Goal: Task Accomplishment & Management: Manage account settings

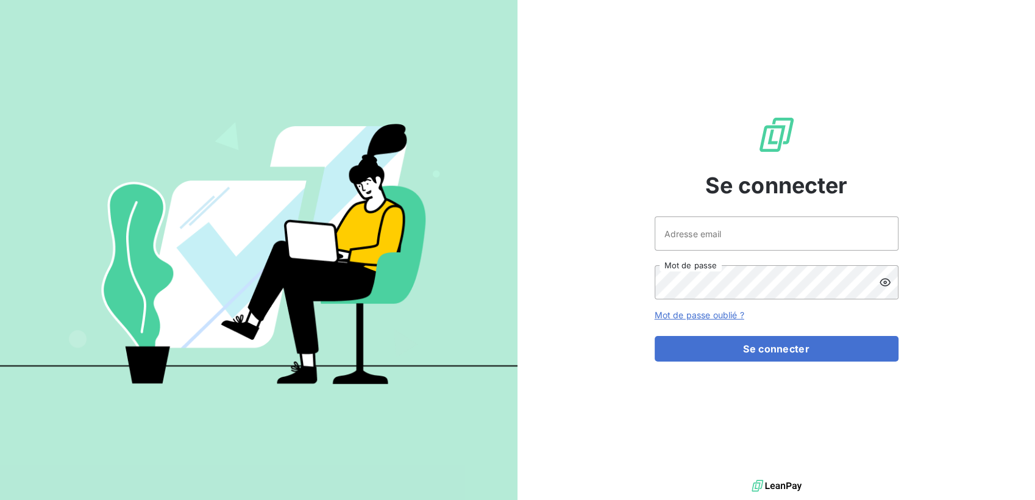
drag, startPoint x: 944, startPoint y: 212, endPoint x: 829, endPoint y: 244, distance: 119.7
click at [944, 212] on div "Se connecter Adresse email Mot de passe Mot de passe oublié ? Se connecter" at bounding box center [777, 238] width 518 height 477
click at [769, 240] on input "Adresse email" at bounding box center [777, 233] width 244 height 34
type input "[DOMAIN_NAME][EMAIL_ADDRESS][DOMAIN_NAME]"
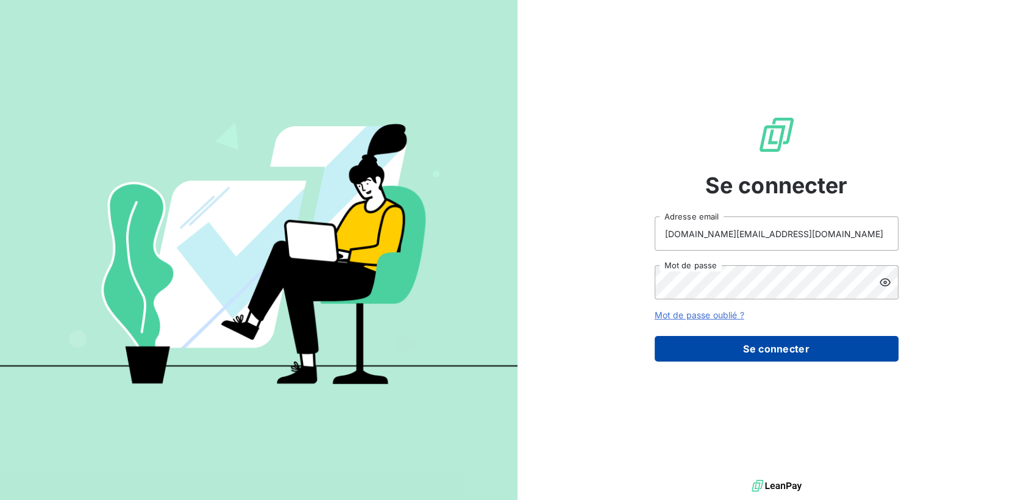
click at [750, 344] on button "Se connecter" at bounding box center [777, 349] width 244 height 26
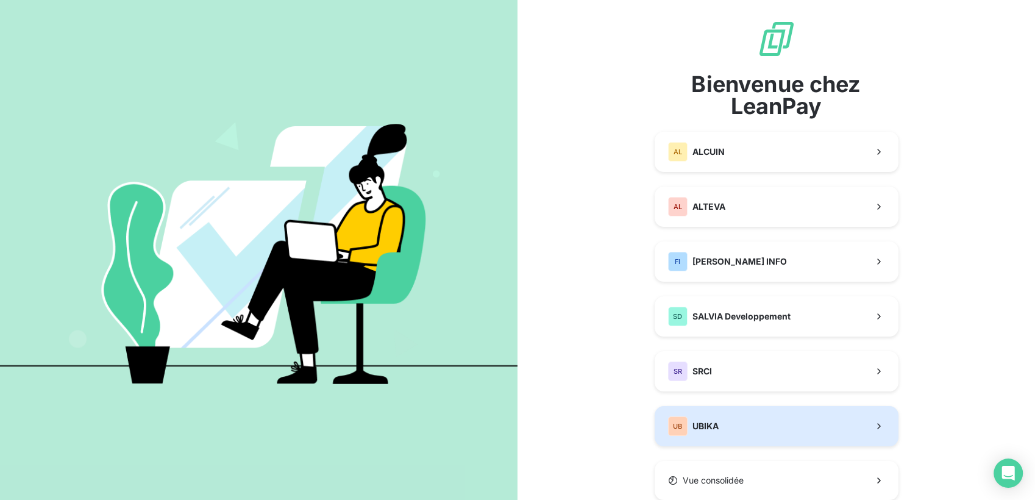
click at [714, 418] on button "UB UBIKA" at bounding box center [777, 426] width 244 height 40
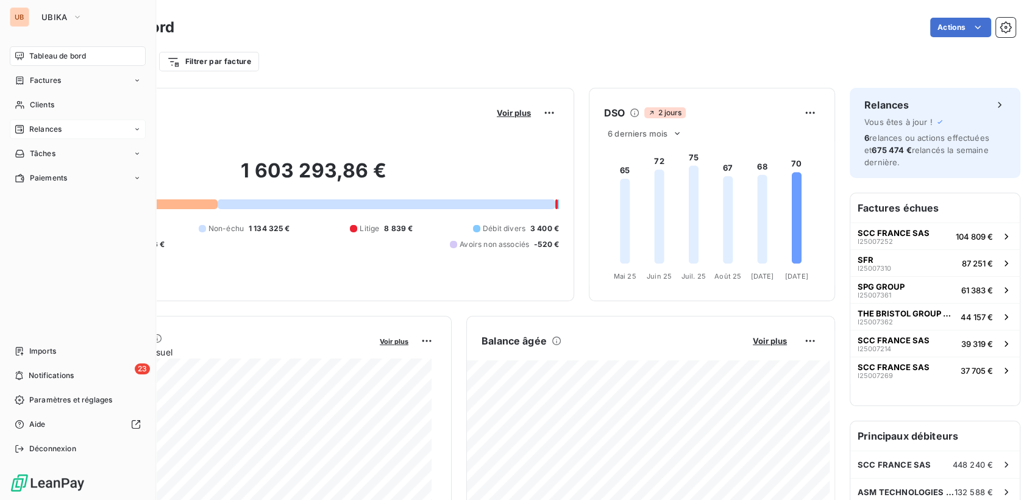
click at [38, 124] on span "Relances" at bounding box center [45, 129] width 32 height 11
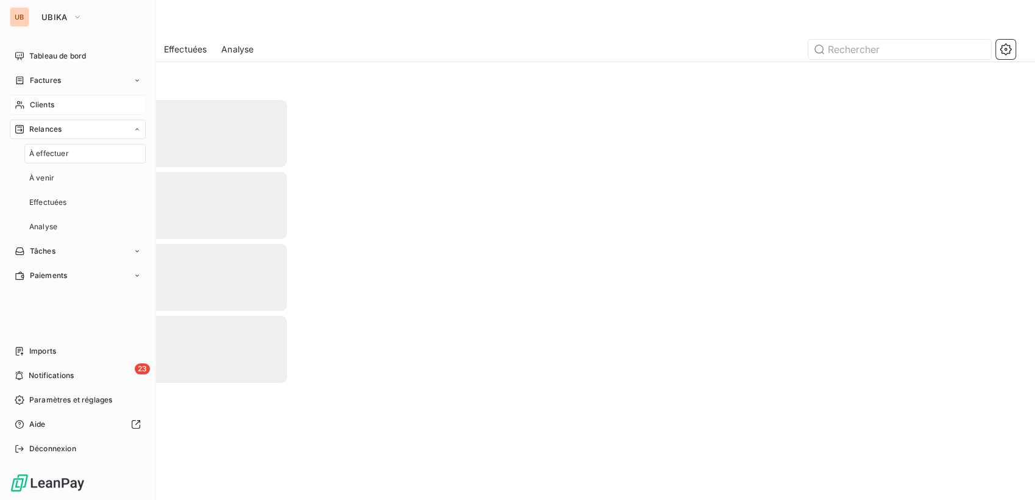
click at [45, 107] on span "Clients" at bounding box center [42, 104] width 24 height 11
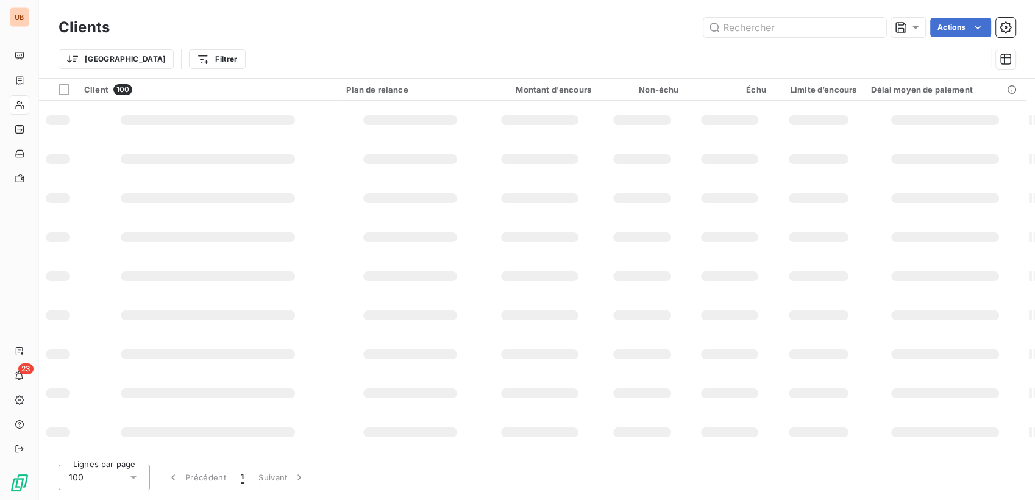
click at [861, 46] on div "Trier Filtrer" at bounding box center [537, 59] width 957 height 38
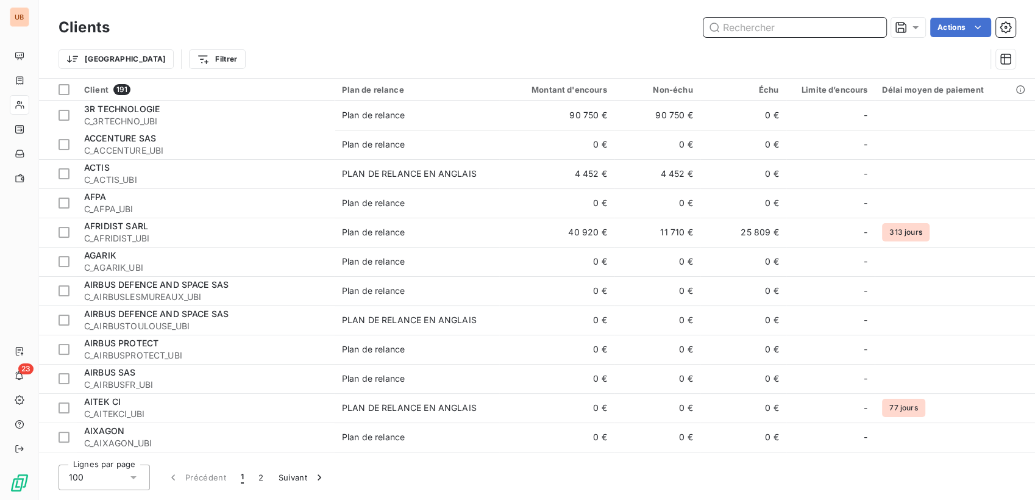
click at [842, 36] on input "text" at bounding box center [794, 28] width 183 height 20
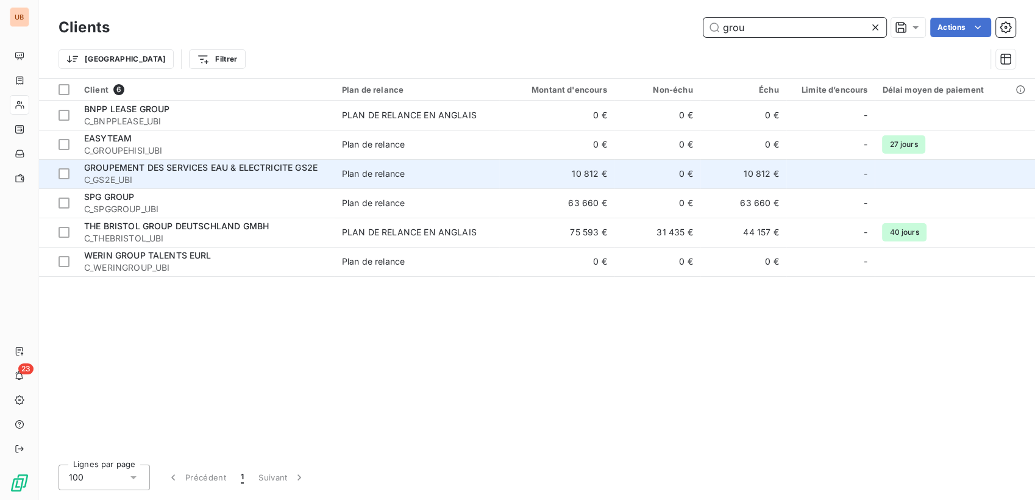
type input "grou"
click at [457, 182] on td "Plan de relance" at bounding box center [417, 173] width 165 height 29
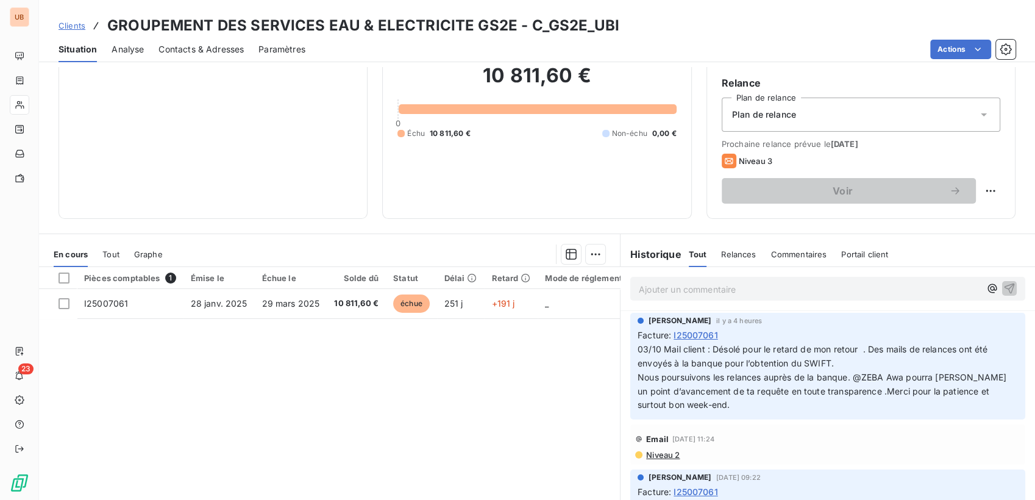
scroll to position [135, 0]
